Goal: Information Seeking & Learning: Learn about a topic

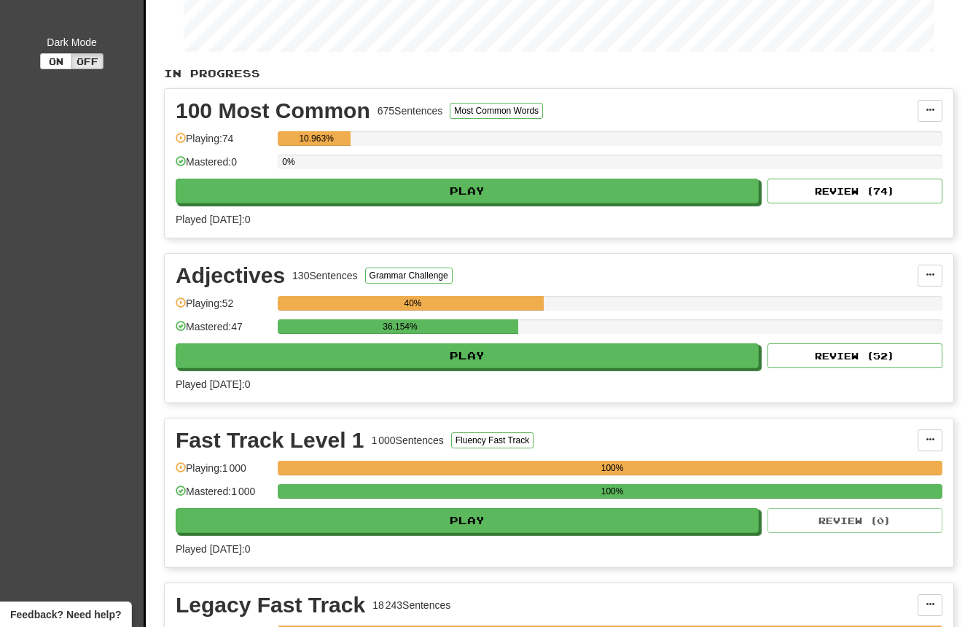
scroll to position [287, 0]
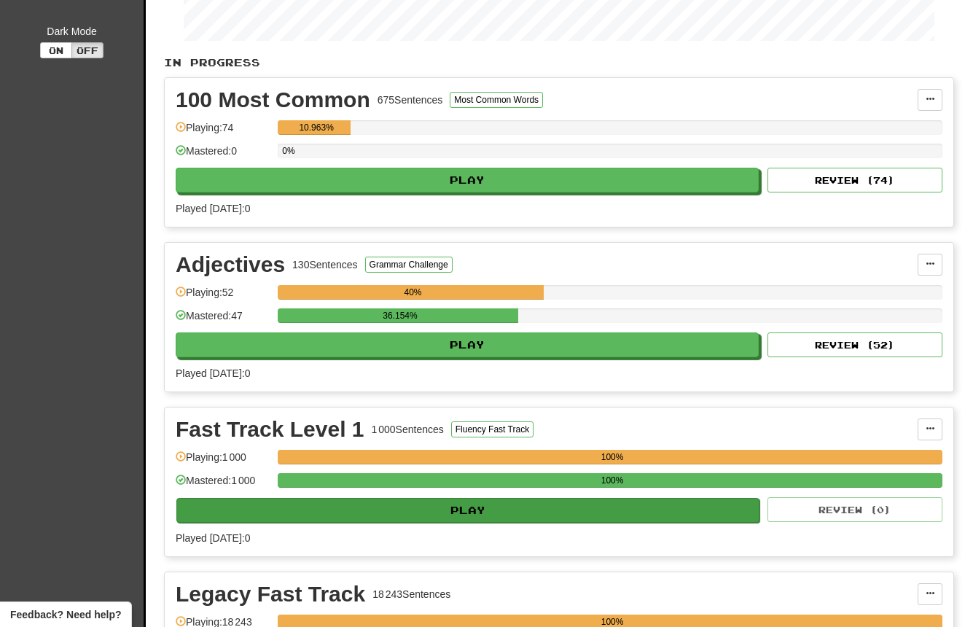
click at [469, 511] on button "Play" at bounding box center [467, 510] width 583 height 25
select select "**"
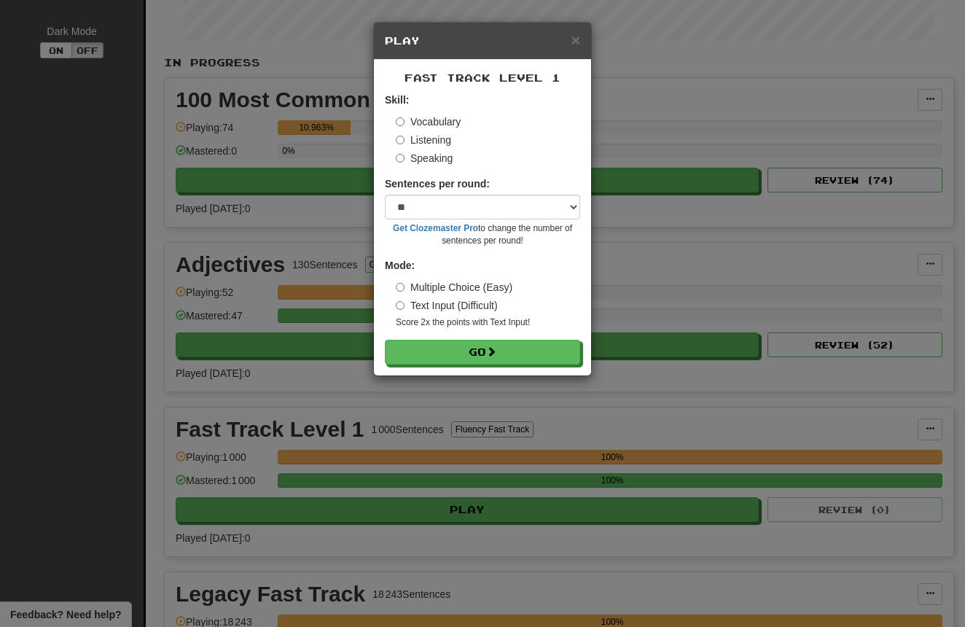
drag, startPoint x: 429, startPoint y: 139, endPoint x: 432, endPoint y: 160, distance: 21.5
click at [429, 139] on label "Listening" at bounding box center [423, 140] width 55 height 15
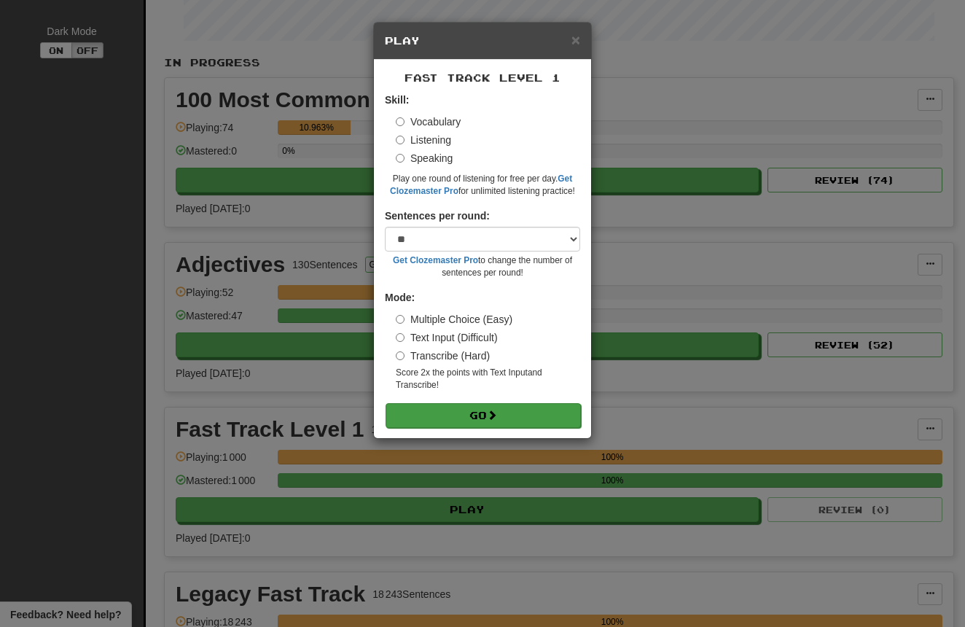
click at [489, 410] on button "Go" at bounding box center [483, 415] width 195 height 25
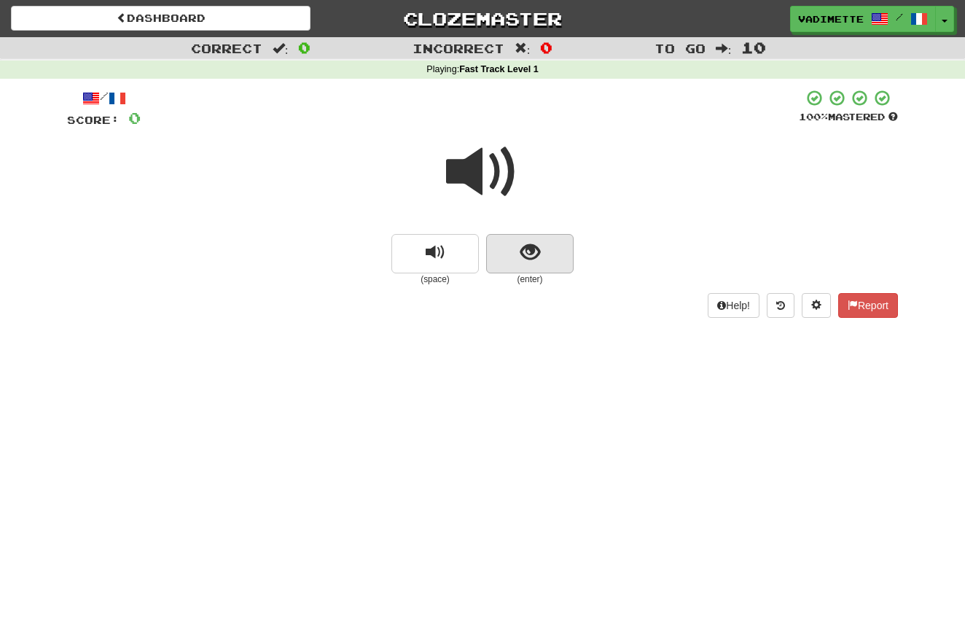
click at [561, 256] on button "show sentence" at bounding box center [529, 253] width 87 height 39
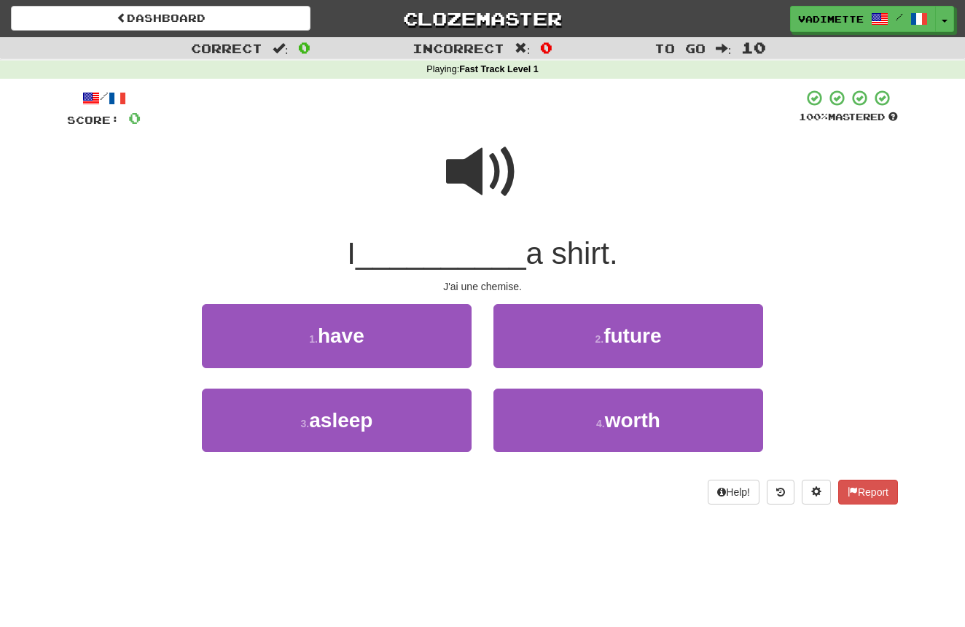
drag, startPoint x: 414, startPoint y: 340, endPoint x: 424, endPoint y: 338, distance: 10.3
click at [414, 340] on button "1 . have" at bounding box center [337, 335] width 270 height 63
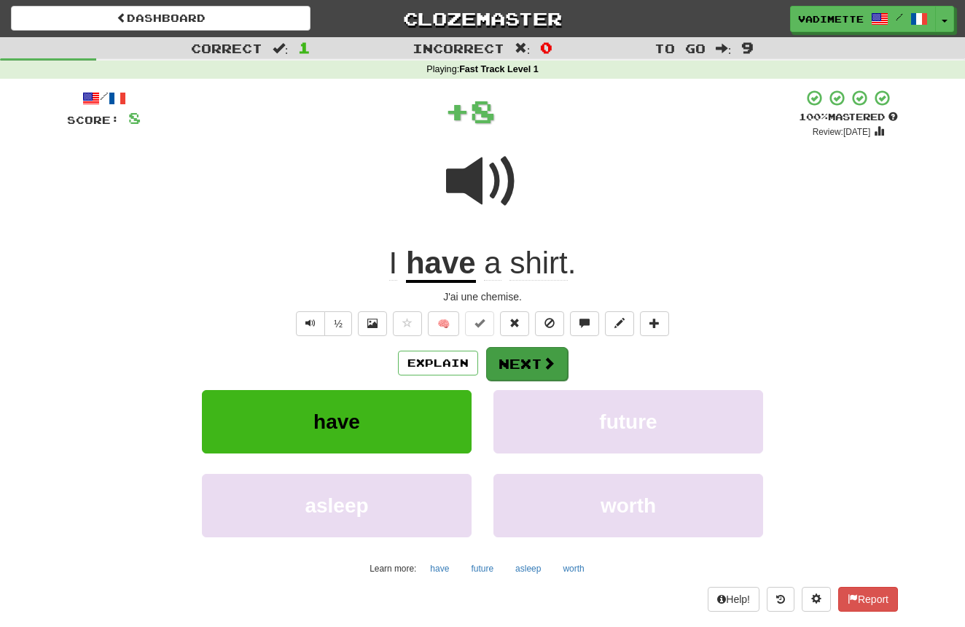
click at [528, 359] on button "Next" at bounding box center [527, 364] width 82 height 34
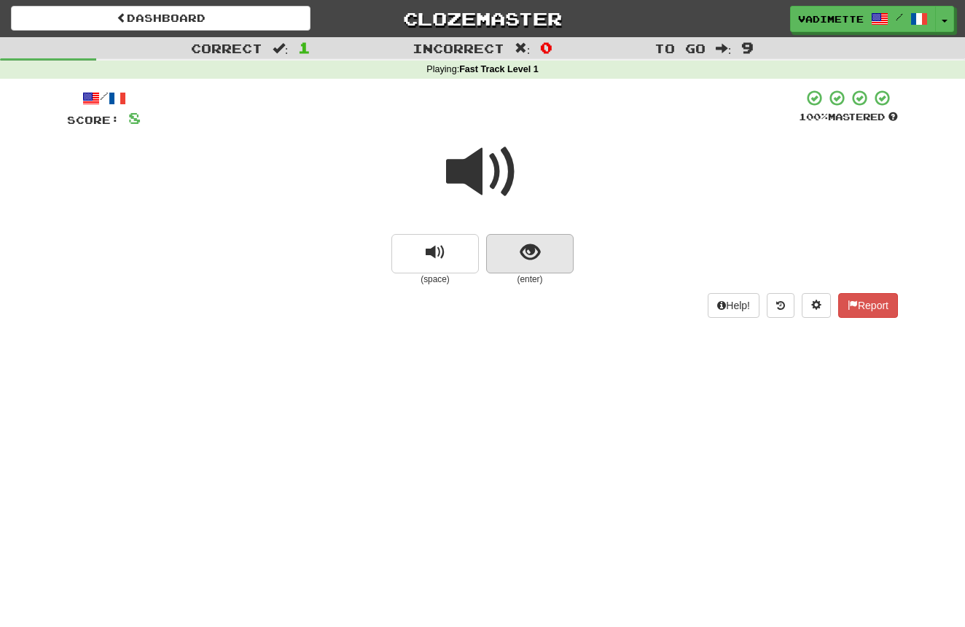
click at [548, 255] on button "show sentence" at bounding box center [529, 253] width 87 height 39
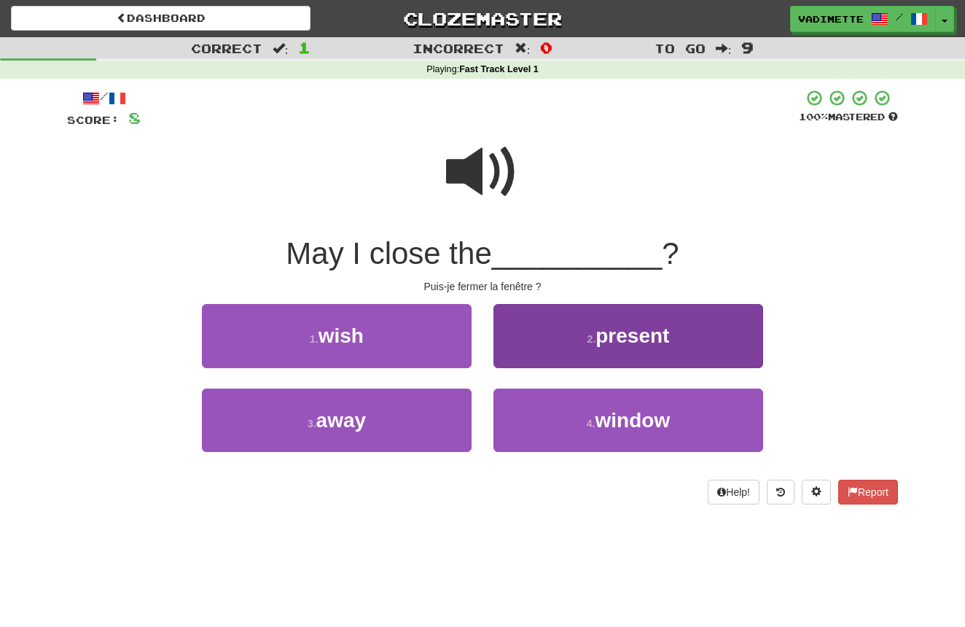
drag, startPoint x: 612, startPoint y: 413, endPoint x: 610, endPoint y: 405, distance: 7.6
click at [612, 413] on span "window" at bounding box center [633, 420] width 75 height 23
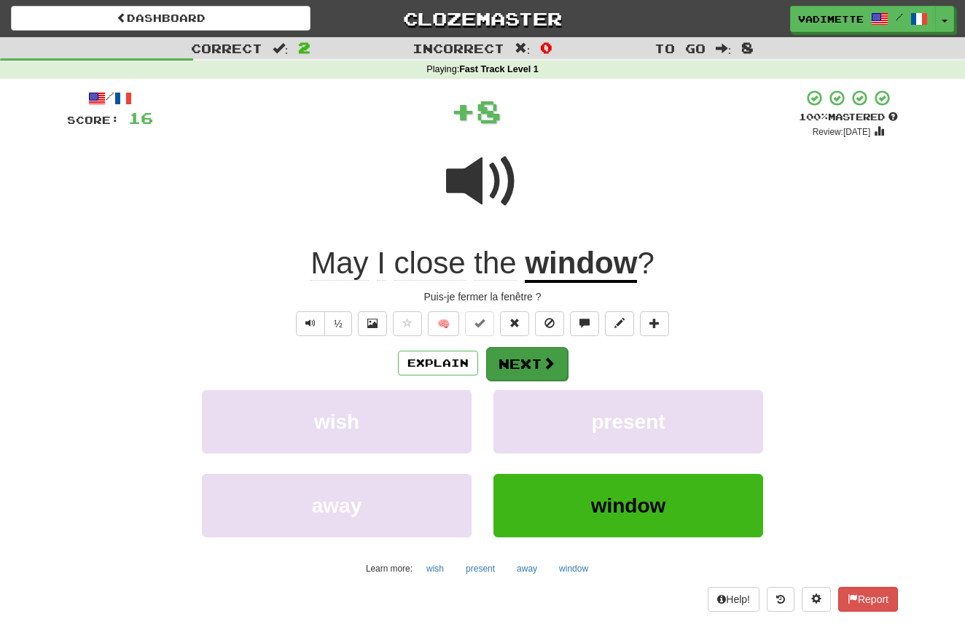
click at [532, 359] on button "Next" at bounding box center [527, 364] width 82 height 34
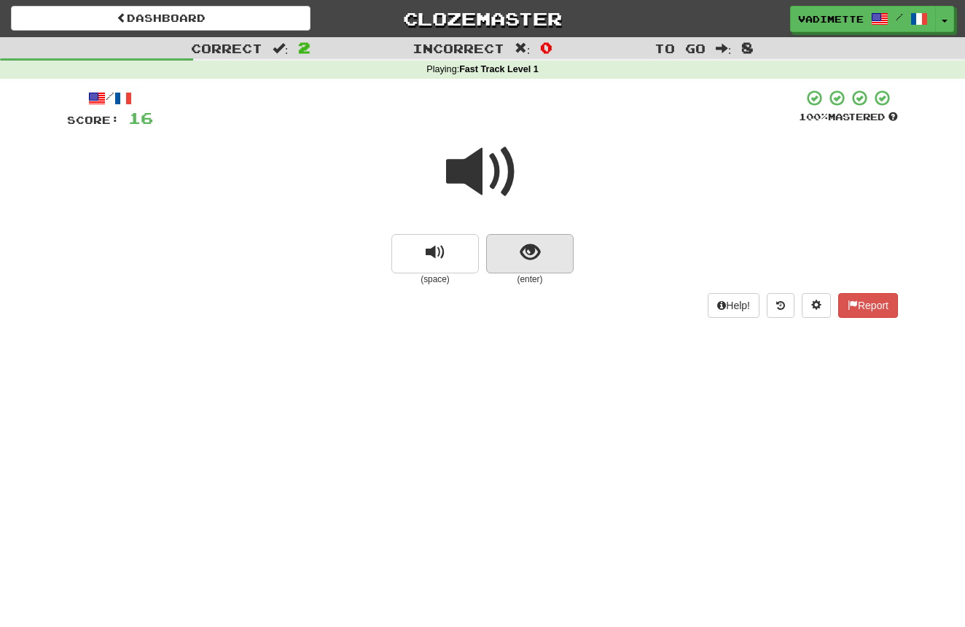
click at [551, 256] on button "show sentence" at bounding box center [529, 253] width 87 height 39
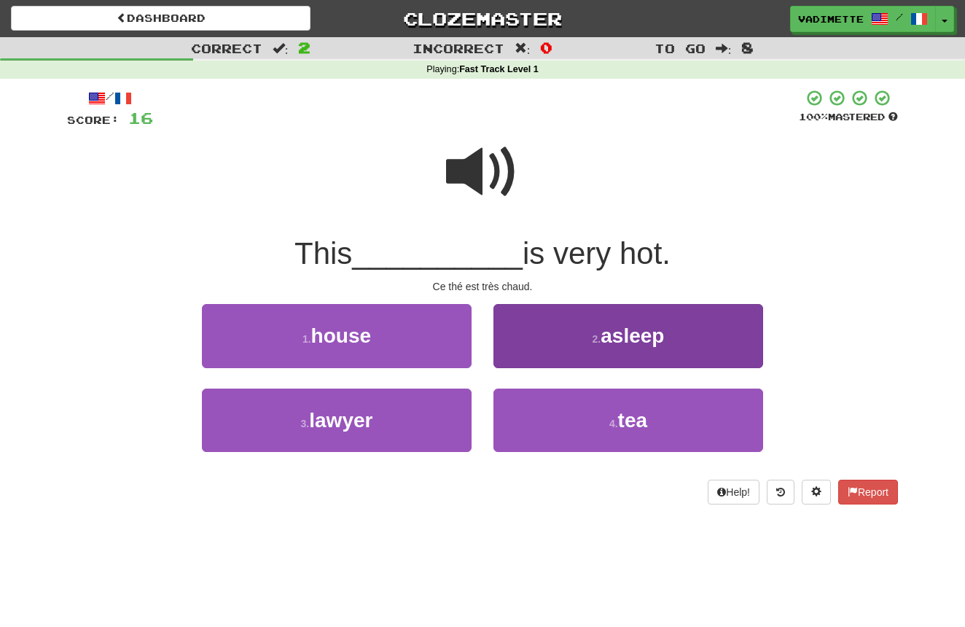
drag, startPoint x: 619, startPoint y: 416, endPoint x: 604, endPoint y: 401, distance: 21.7
click at [619, 416] on span "tea" at bounding box center [632, 420] width 29 height 23
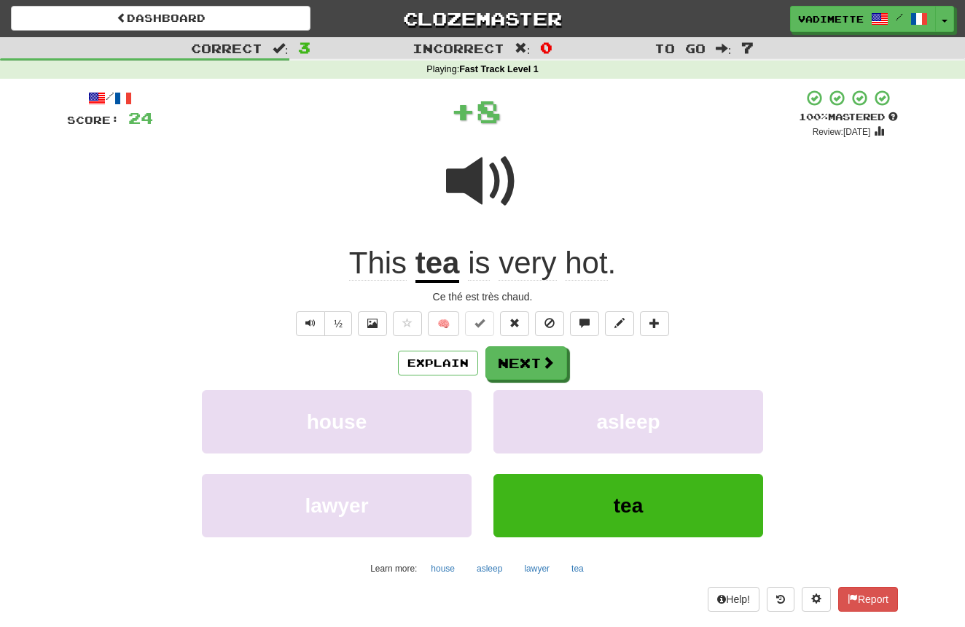
click at [533, 357] on button "Next" at bounding box center [527, 363] width 82 height 34
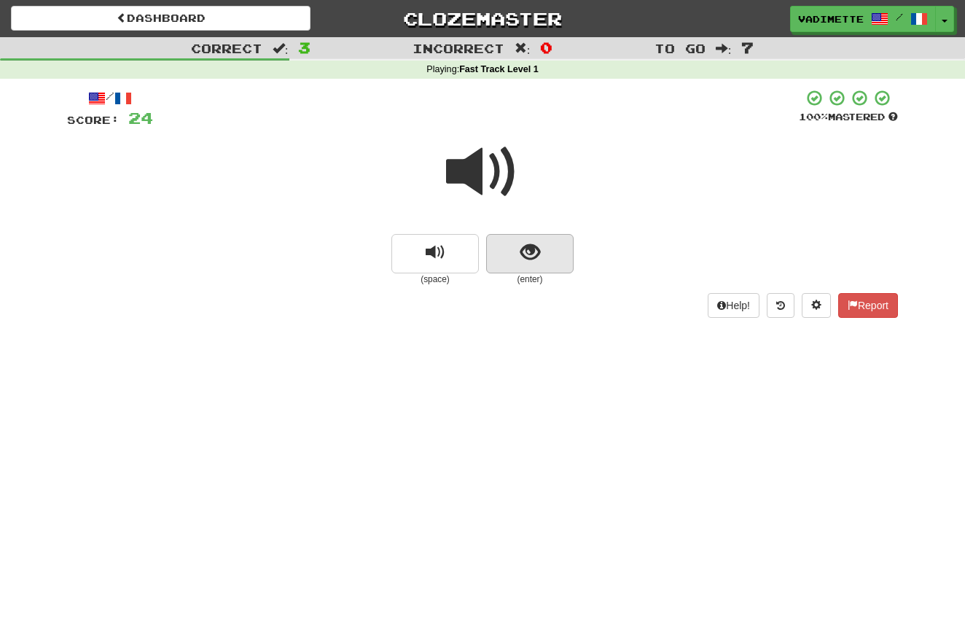
click at [549, 258] on button "show sentence" at bounding box center [529, 253] width 87 height 39
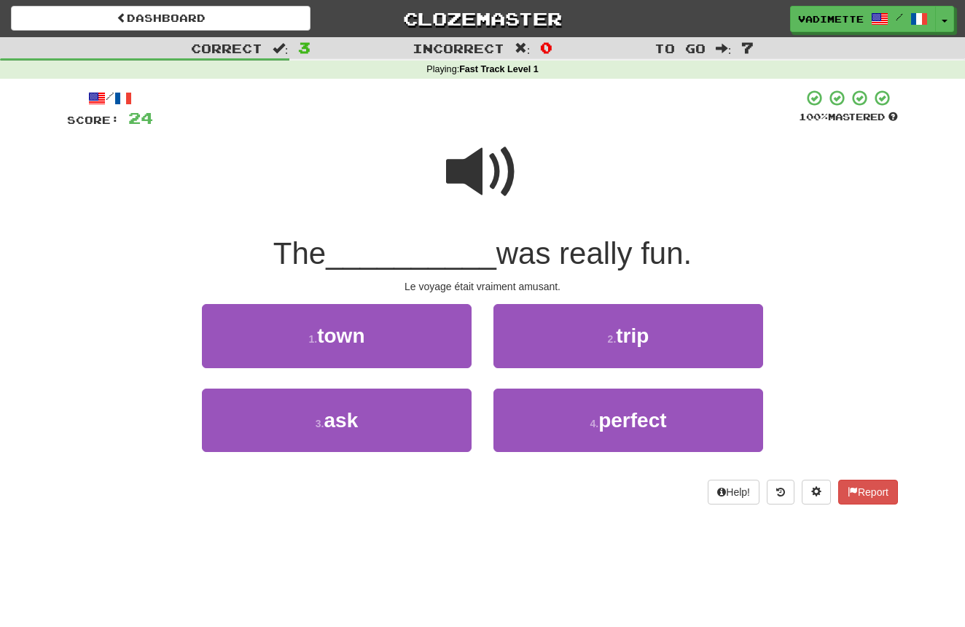
click at [623, 343] on span "trip" at bounding box center [632, 335] width 33 height 23
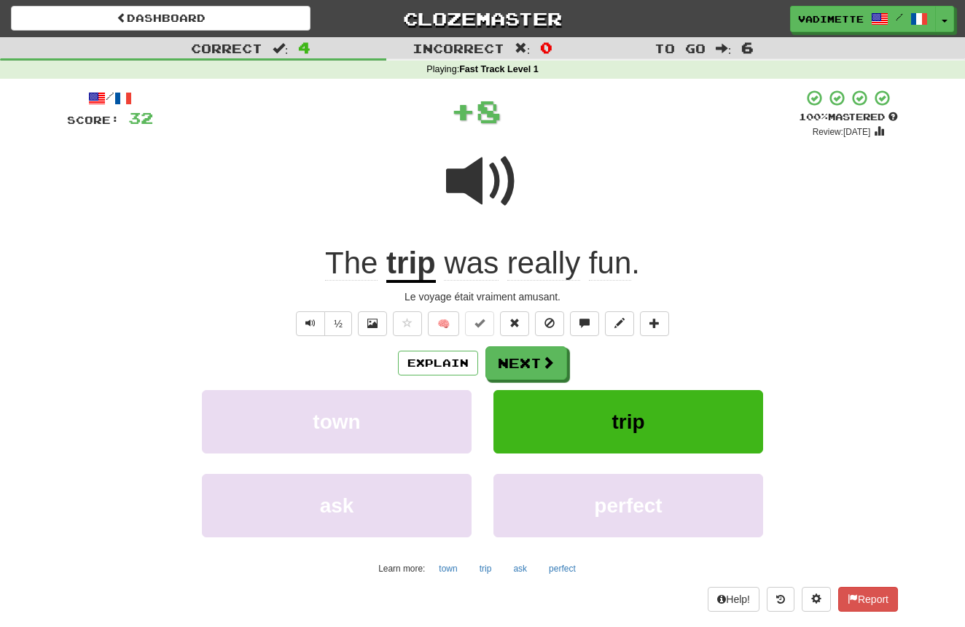
click at [537, 361] on button "Next" at bounding box center [527, 363] width 82 height 34
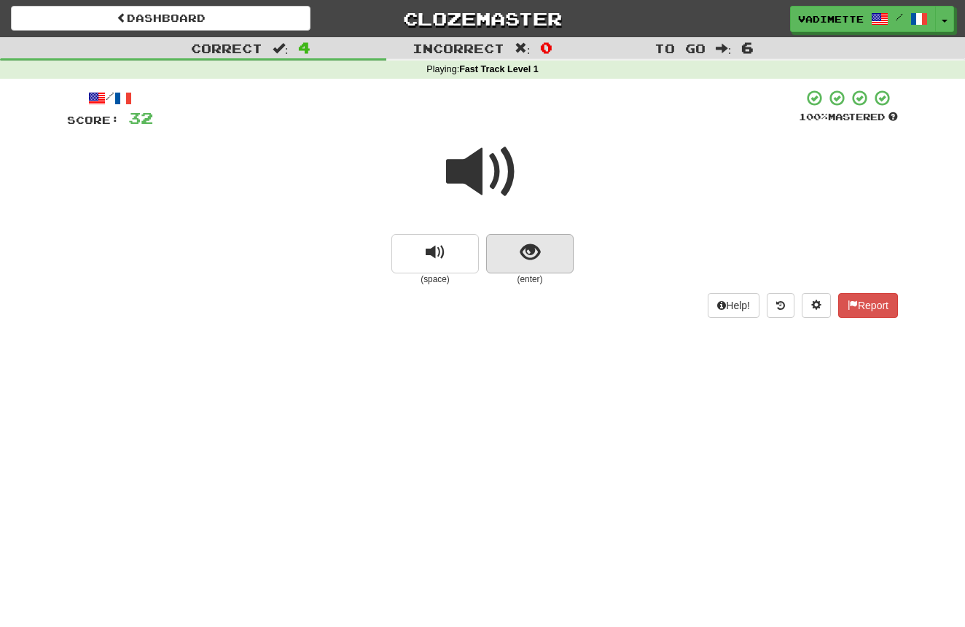
click at [551, 268] on button "show sentence" at bounding box center [529, 253] width 87 height 39
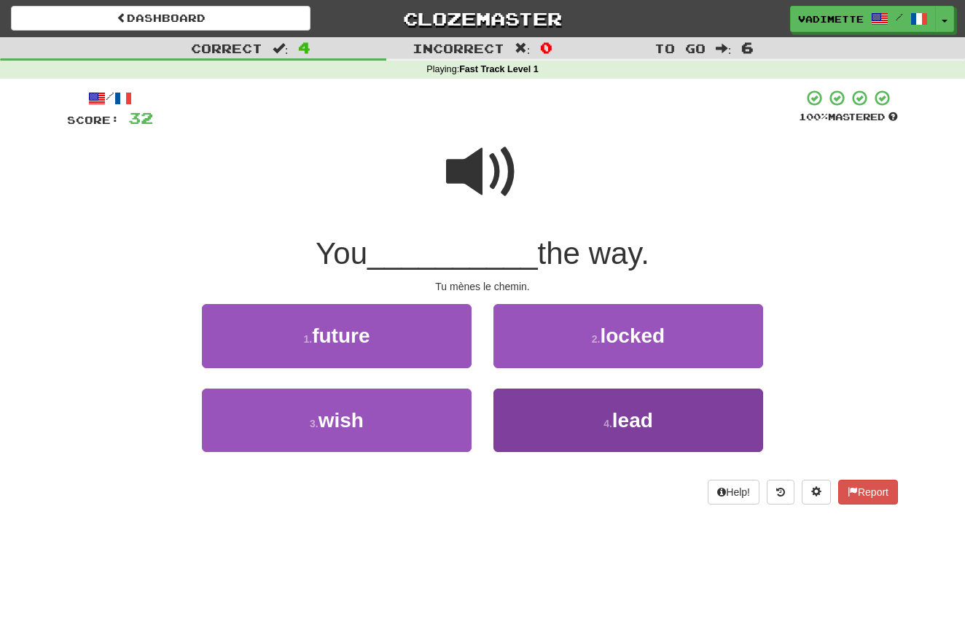
click at [637, 413] on span "lead" at bounding box center [632, 420] width 41 height 23
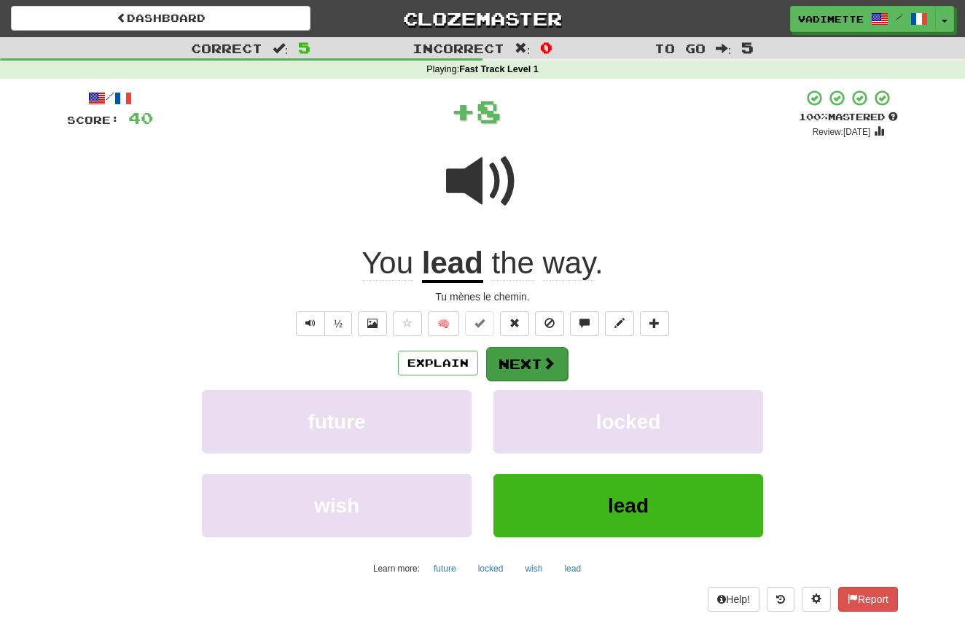
click at [533, 362] on button "Next" at bounding box center [527, 364] width 82 height 34
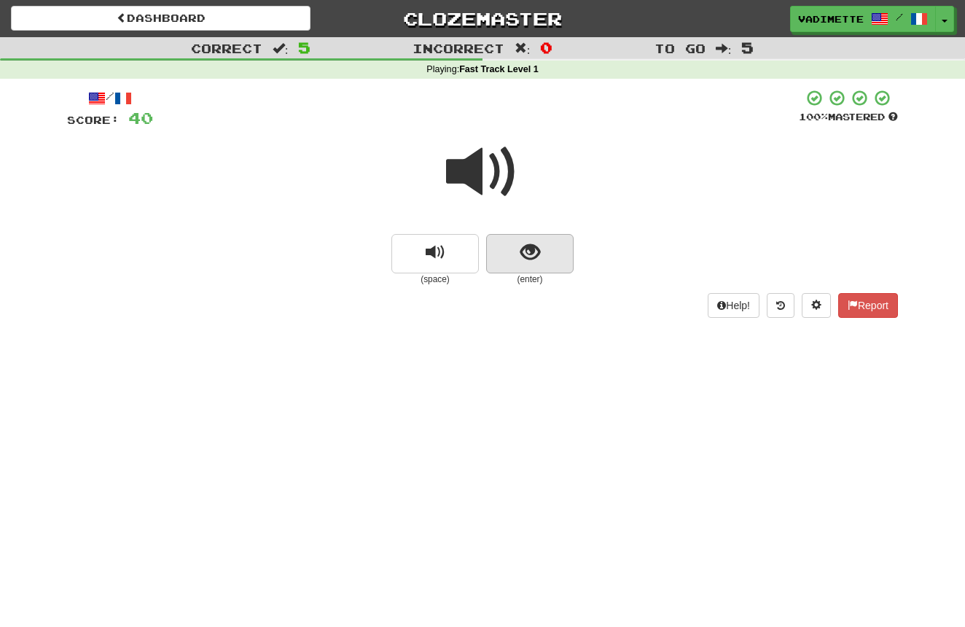
click at [556, 268] on button "show sentence" at bounding box center [529, 253] width 87 height 39
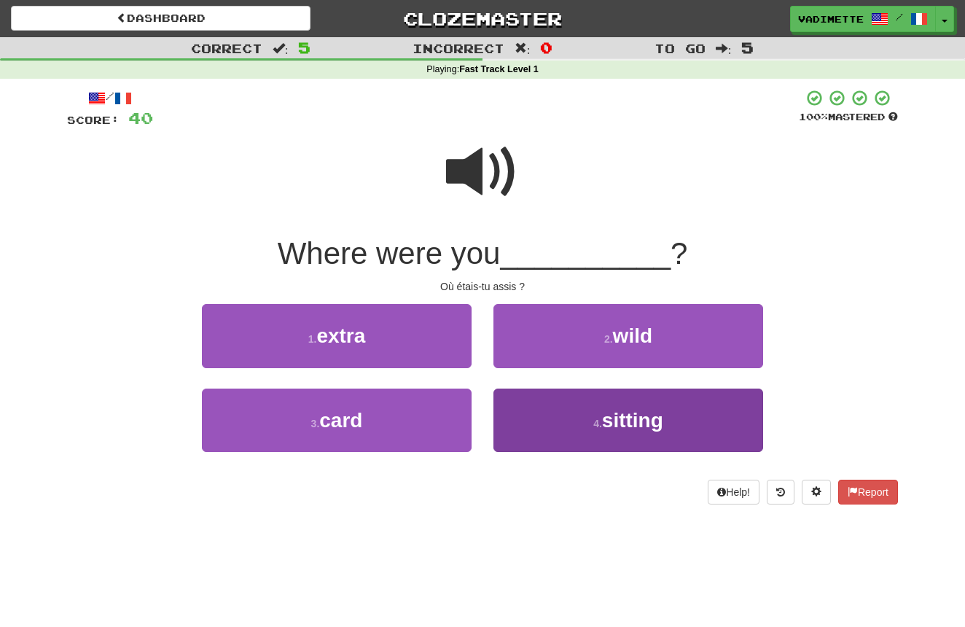
click at [612, 409] on span "sitting" at bounding box center [632, 420] width 61 height 23
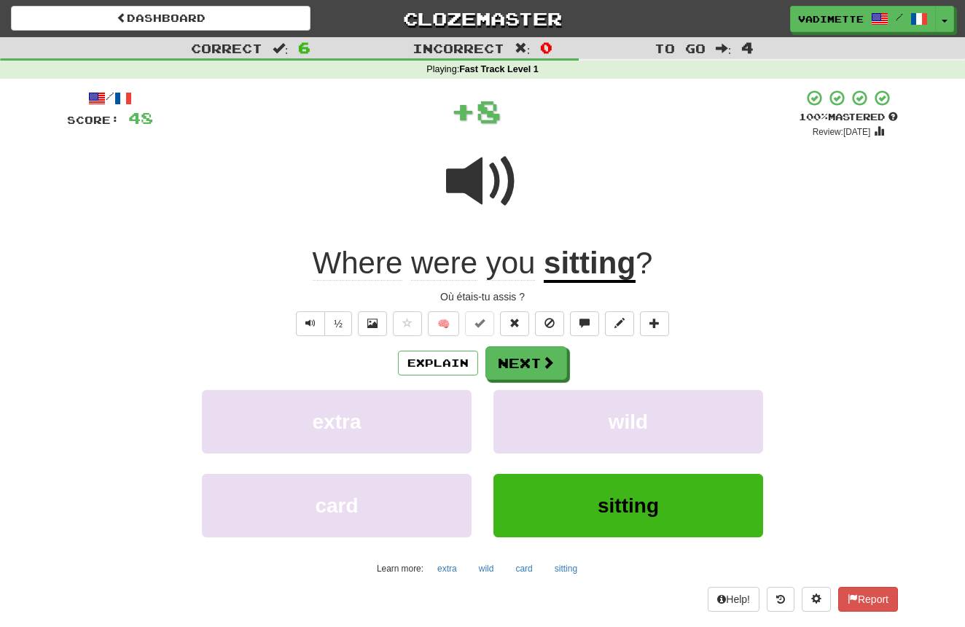
click at [532, 358] on button "Next" at bounding box center [527, 363] width 82 height 34
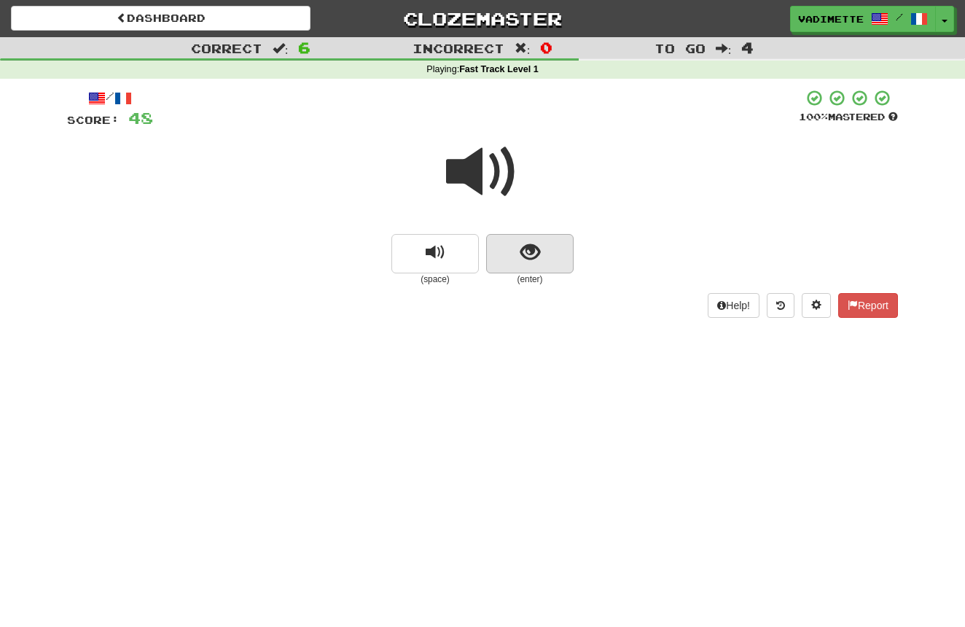
click at [556, 261] on button "show sentence" at bounding box center [529, 253] width 87 height 39
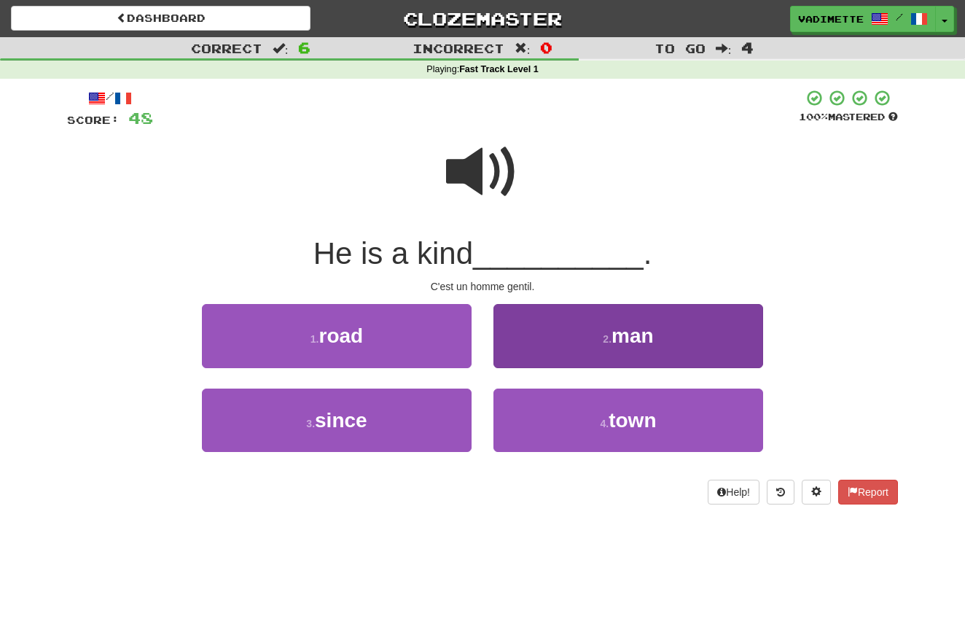
click at [636, 330] on span "man" at bounding box center [633, 335] width 42 height 23
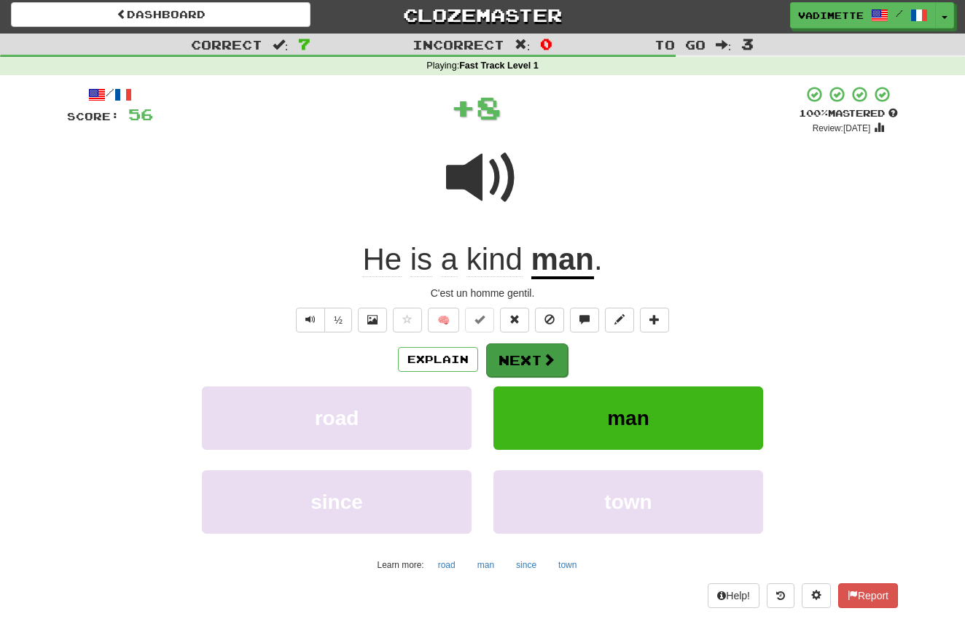
scroll to position [4, 1]
click at [542, 357] on span at bounding box center [548, 359] width 13 height 13
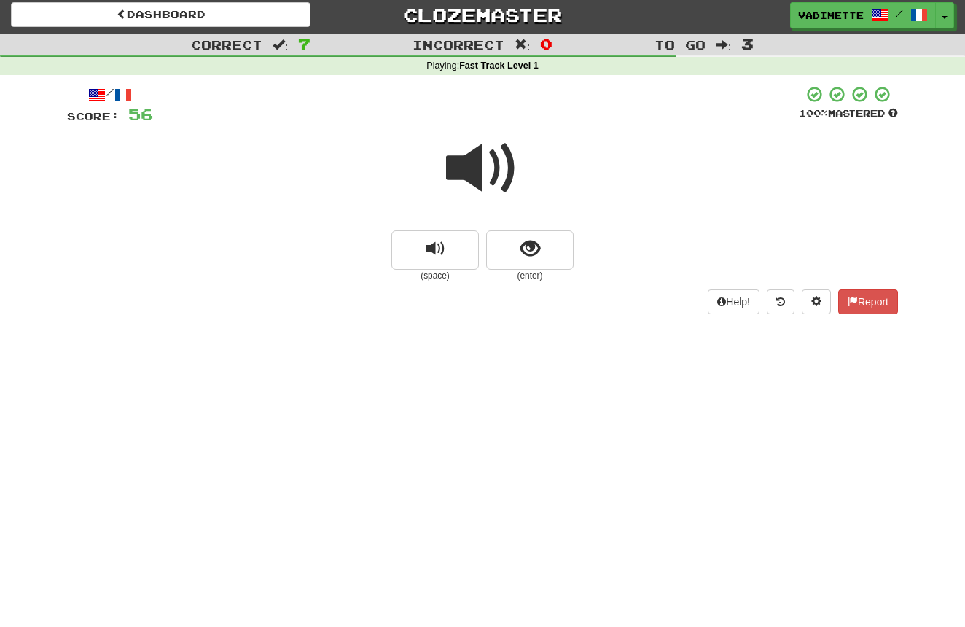
scroll to position [1, 0]
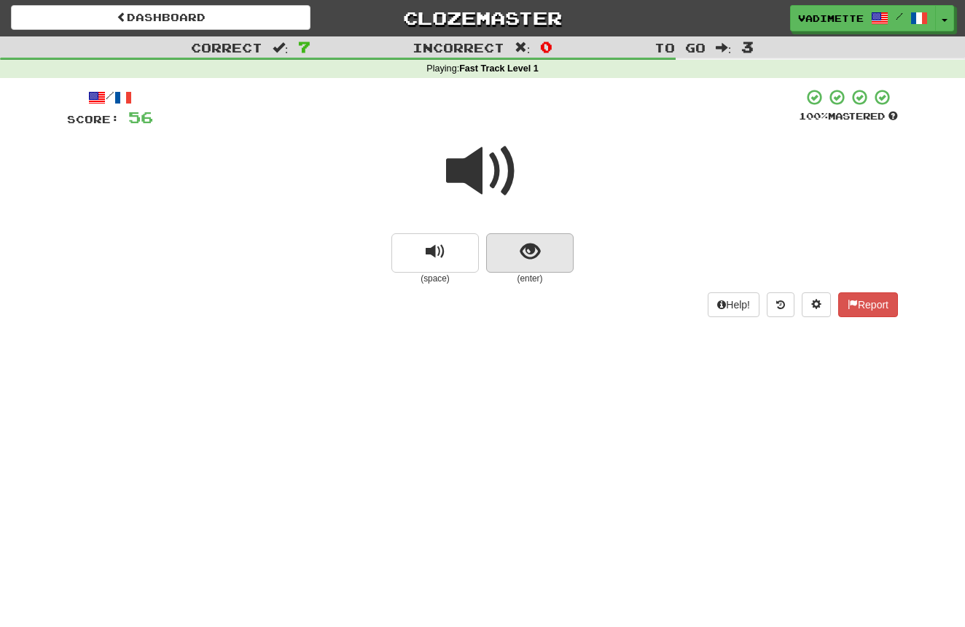
click at [554, 254] on button "show sentence" at bounding box center [529, 252] width 87 height 39
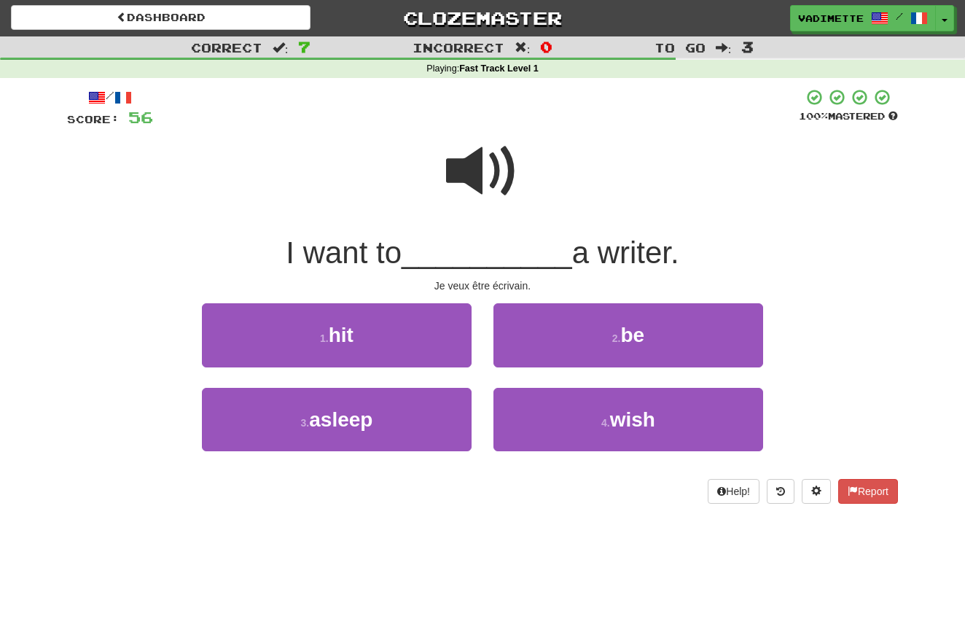
click at [620, 335] on small "2 ." at bounding box center [616, 338] width 9 height 12
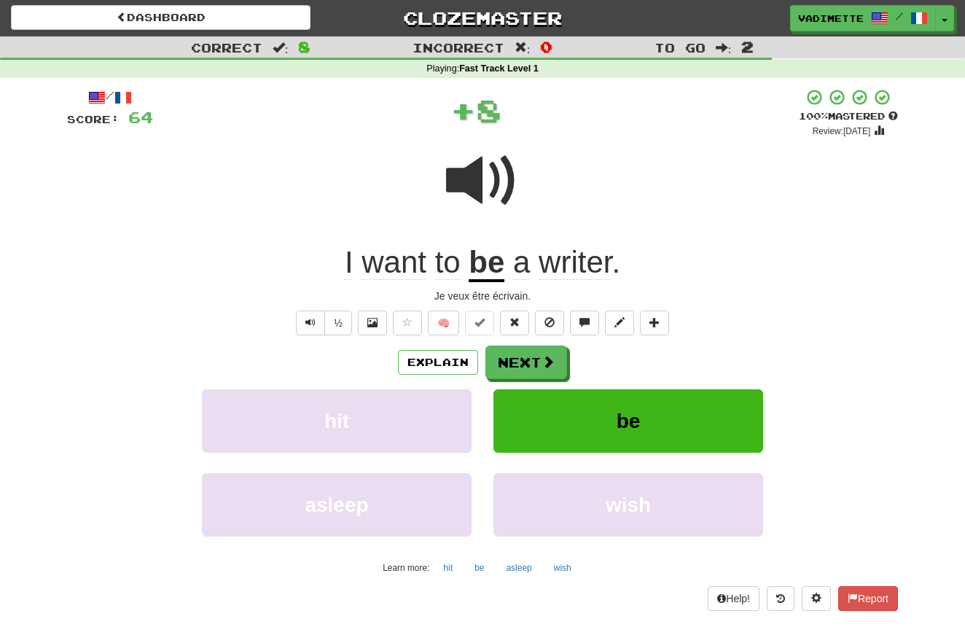
click at [530, 356] on button "Next" at bounding box center [527, 363] width 82 height 34
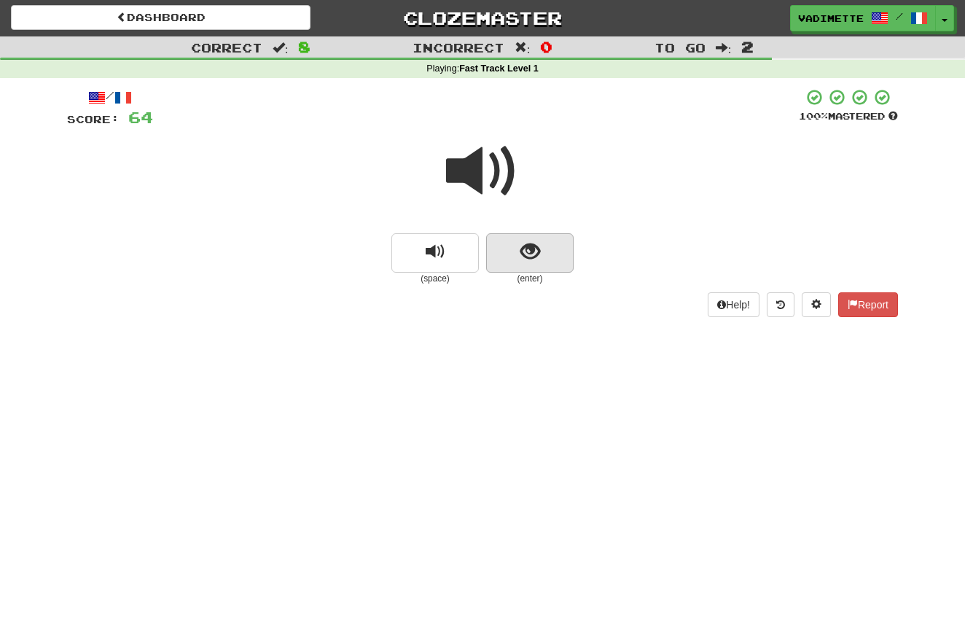
click at [563, 262] on button "show sentence" at bounding box center [529, 252] width 87 height 39
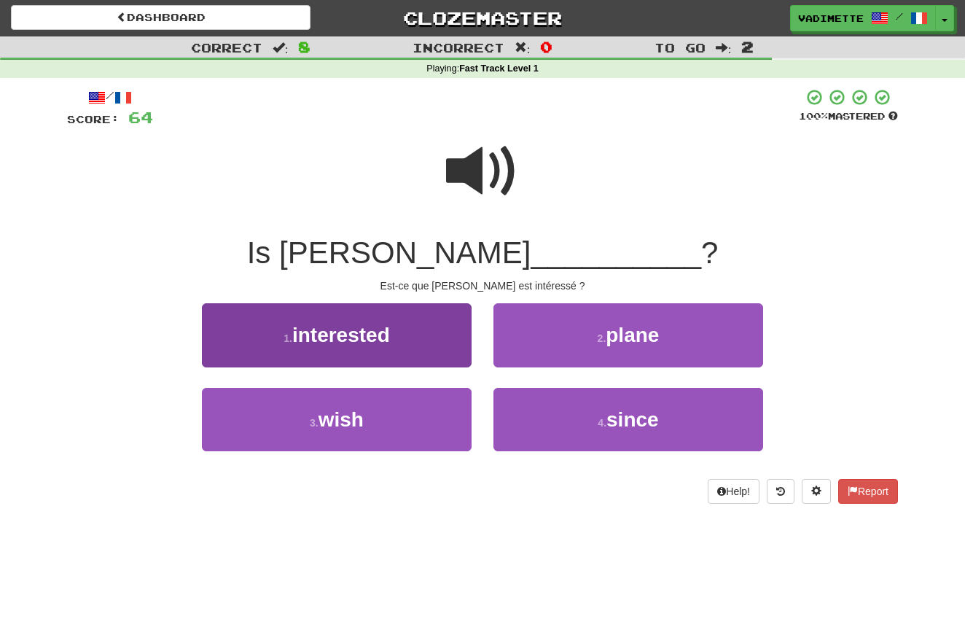
click at [430, 327] on button "1 . interested" at bounding box center [337, 334] width 270 height 63
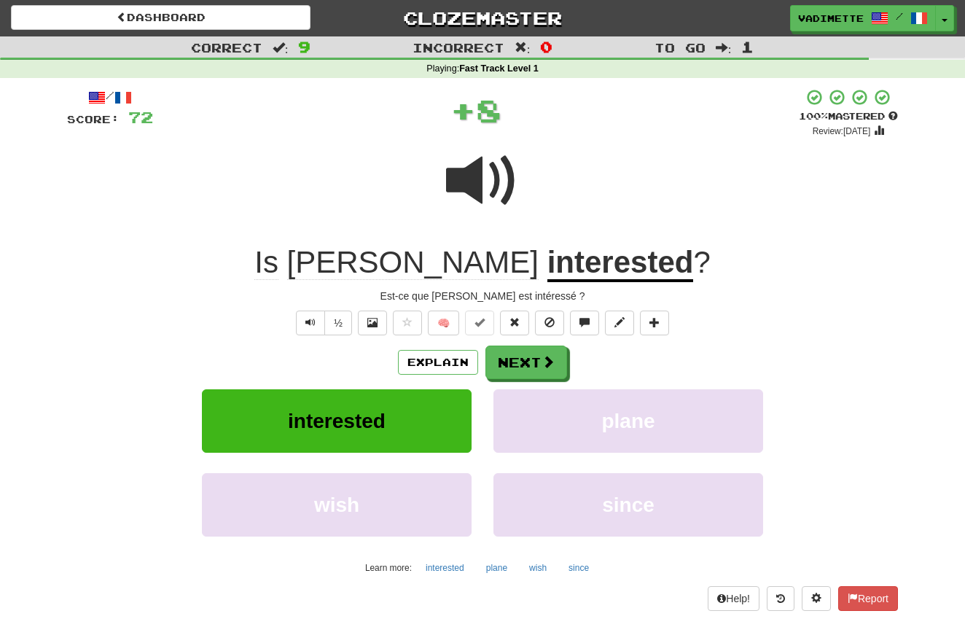
click at [540, 353] on button "Next" at bounding box center [527, 363] width 82 height 34
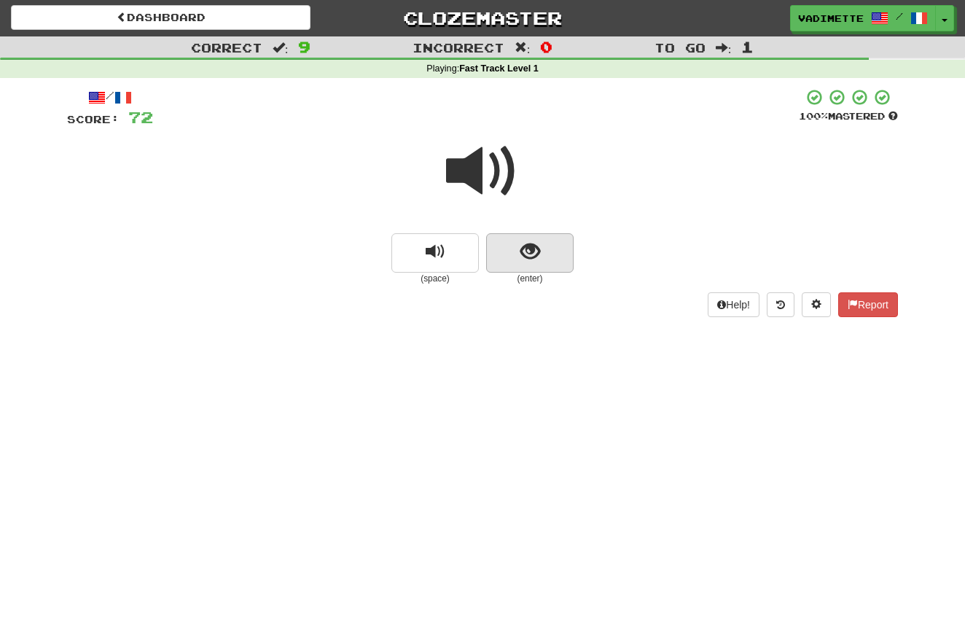
click at [553, 257] on button "show sentence" at bounding box center [529, 252] width 87 height 39
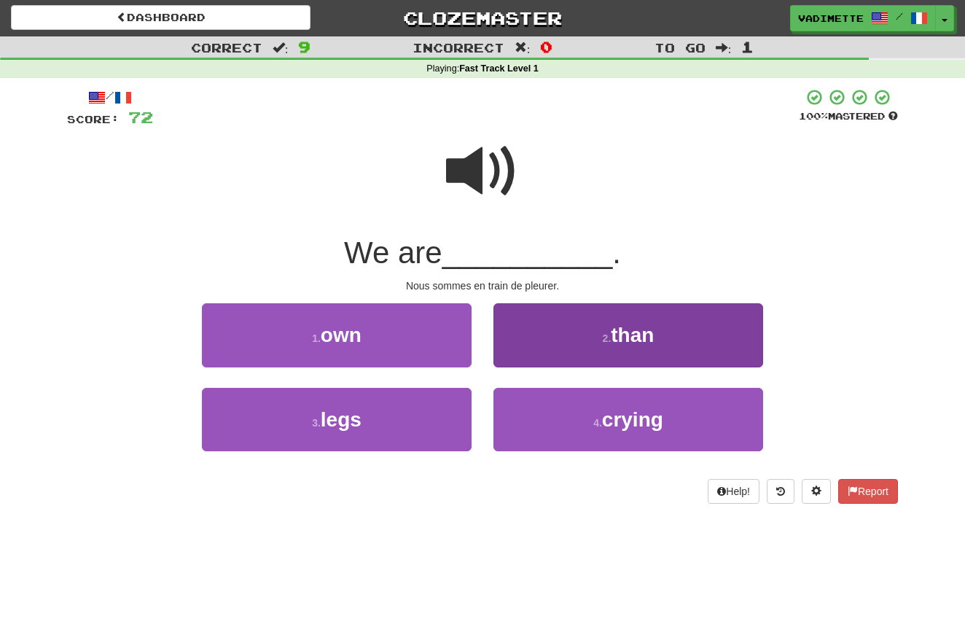
drag, startPoint x: 631, startPoint y: 420, endPoint x: 624, endPoint y: 401, distance: 20.3
click at [631, 420] on span "crying" at bounding box center [632, 419] width 61 height 23
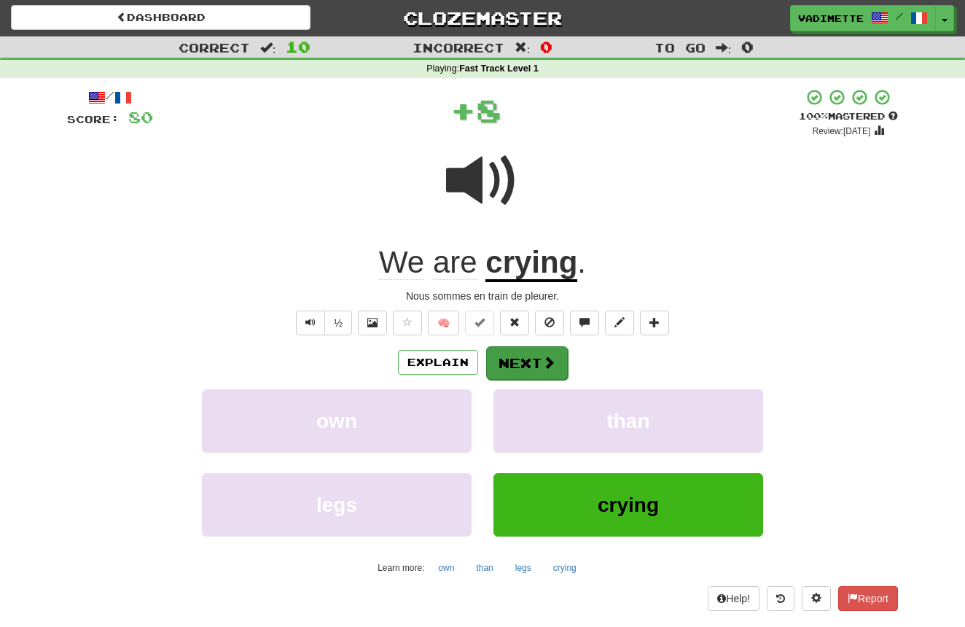
click at [532, 364] on button "Next" at bounding box center [527, 363] width 82 height 34
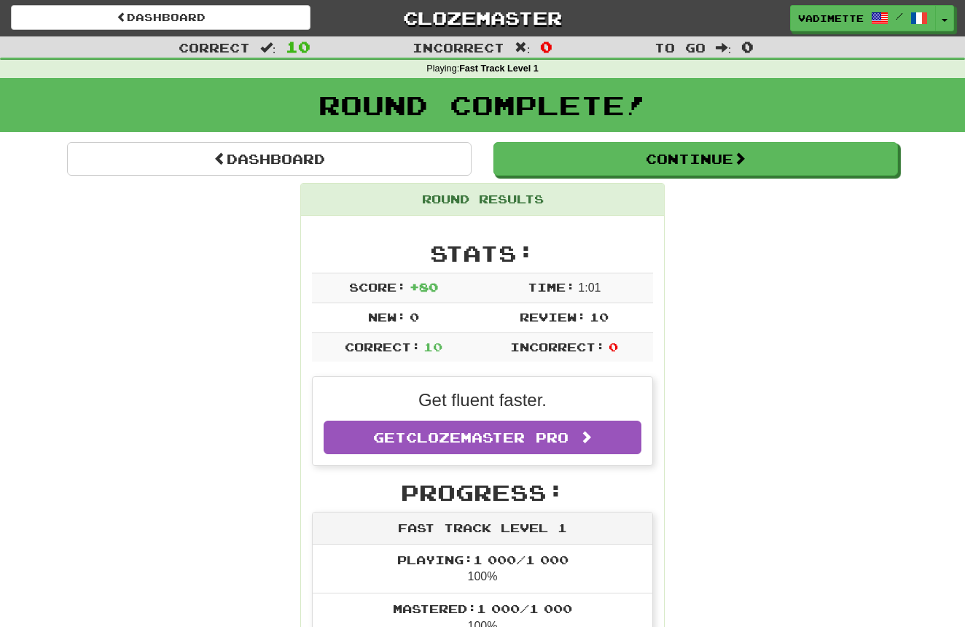
drag, startPoint x: 411, startPoint y: 163, endPoint x: 457, endPoint y: 186, distance: 51.5
click at [411, 163] on link "Dashboard" at bounding box center [269, 159] width 405 height 34
